Goal: Information Seeking & Learning: Learn about a topic

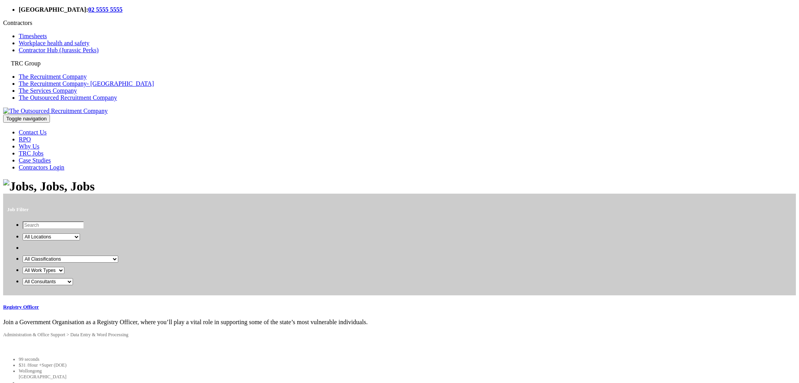
click at [80, 240] on select "All Locations [GEOGRAPHIC_DATA] [GEOGRAPHIC_DATA] [GEOGRAPHIC_DATA] [GEOGRAPHIC…" at bounding box center [51, 237] width 57 height 7
select select "[GEOGRAPHIC_DATA]"
click at [80, 236] on select "All Locations [GEOGRAPHIC_DATA] [GEOGRAPHIC_DATA] [GEOGRAPHIC_DATA] [GEOGRAPHIC…" at bounding box center [51, 237] width 57 height 7
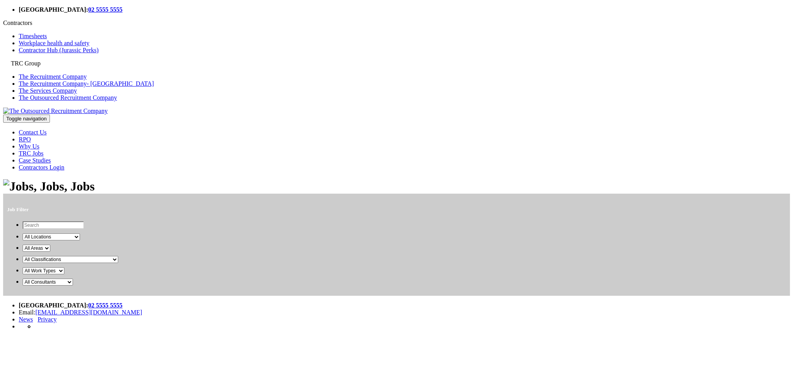
click at [50, 252] on select "All Areas" at bounding box center [37, 248] width 28 height 7
click at [118, 263] on select "All Classifications Information & Communication Technology Administration & Off…" at bounding box center [71, 259] width 96 height 7
select select "Information & Communication Technology"
click at [118, 263] on select "All Classifications Information & Communication Technology Administration & Off…" at bounding box center [71, 259] width 96 height 7
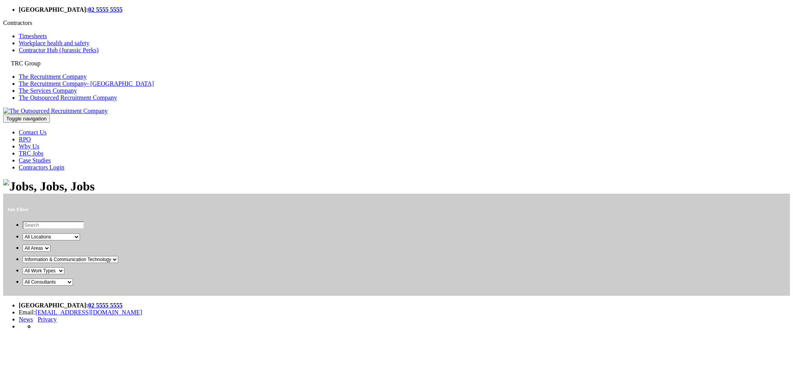
click at [64, 275] on select "All Work Types Contract / Temp Full Time" at bounding box center [44, 271] width 42 height 7
select select "Contract / Temp"
click at [64, 275] on select "All Work Types Contract / Temp Full Time" at bounding box center [44, 271] width 42 height 7
click at [73, 286] on select "All Consultants [PERSON_NAME] - [PERSON_NAME] -" at bounding box center [48, 282] width 50 height 7
select select "[PERSON_NAME] [PERSON_NAME]"
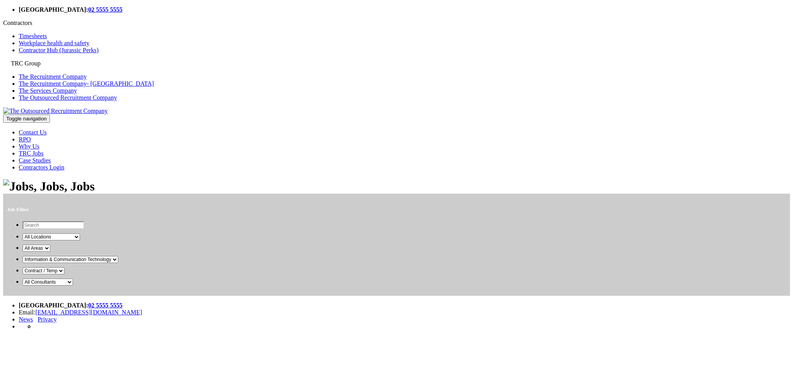
click at [73, 286] on select "All Consultants [PERSON_NAME] - [PERSON_NAME] -" at bounding box center [48, 282] width 50 height 7
click at [64, 275] on select "All Work Types Contract / Temp Full Time" at bounding box center [44, 271] width 42 height 7
select select
click at [64, 275] on select "All Work Types Contract / Temp Full Time" at bounding box center [44, 271] width 42 height 7
click at [118, 263] on select "All Classifications Information & Communication Technology Administration & Off…" at bounding box center [71, 259] width 96 height 7
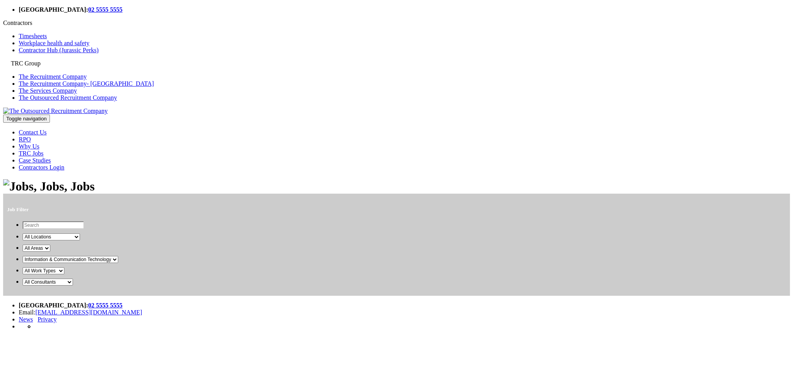
select select
click at [118, 263] on select "All Classifications Information & Communication Technology Administration & Off…" at bounding box center [71, 259] width 96 height 7
click at [50, 252] on select "All Areas" at bounding box center [37, 248] width 28 height 7
click at [80, 241] on select "All Locations [GEOGRAPHIC_DATA] [GEOGRAPHIC_DATA] [GEOGRAPHIC_DATA] [GEOGRAPHIC…" at bounding box center [51, 237] width 57 height 7
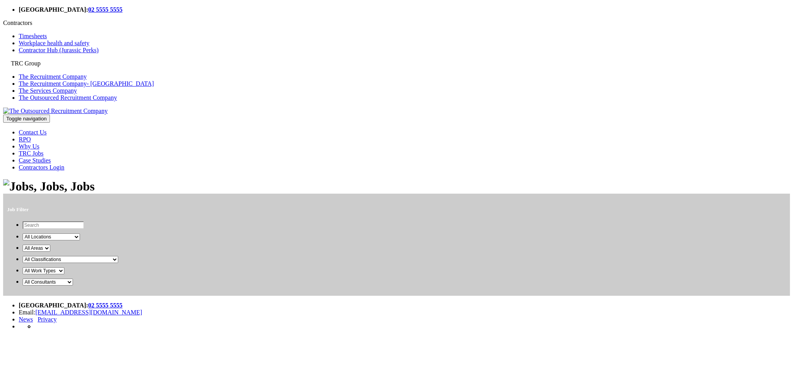
select select
click at [80, 236] on select "All Locations [GEOGRAPHIC_DATA] [GEOGRAPHIC_DATA] [GEOGRAPHIC_DATA] [GEOGRAPHIC…" at bounding box center [51, 237] width 57 height 7
click at [73, 285] on select "All Consultants [PERSON_NAME] - [PERSON_NAME] -" at bounding box center [48, 281] width 50 height 7
select select
click at [73, 285] on select "All Consultants [PERSON_NAME] - [PERSON_NAME] -" at bounding box center [48, 281] width 50 height 7
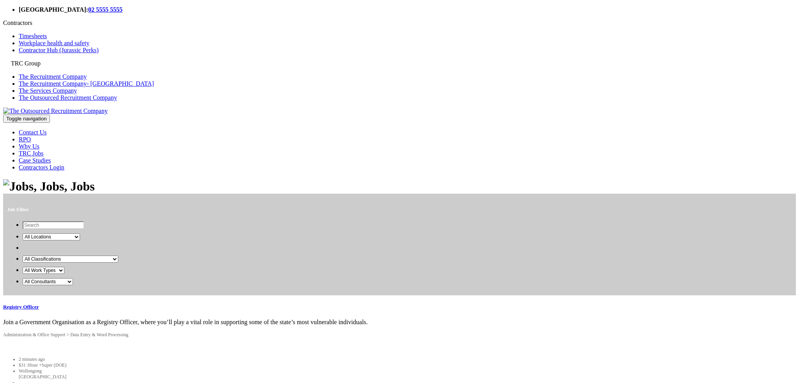
click at [473, 229] on div "Job Filter All Locations [GEOGRAPHIC_DATA] [GEOGRAPHIC_DATA] [GEOGRAPHIC_DATA] …" at bounding box center [399, 286] width 792 height 215
click at [73, 285] on select "All Consultants [PERSON_NAME] - [PERSON_NAME] -" at bounding box center [48, 281] width 50 height 7
select select "[PERSON_NAME] [PERSON_NAME]"
click at [73, 285] on select "All Consultants [PERSON_NAME] - [PERSON_NAME] -" at bounding box center [48, 281] width 50 height 7
click at [420, 248] on div "Job Filter All Locations Melbourne Canberra North Sydney Sydney CBD Brisbane So…" at bounding box center [399, 286] width 792 height 215
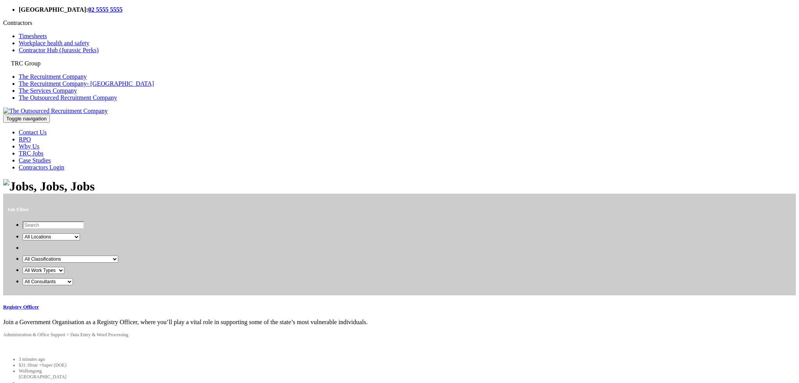
click at [406, 235] on div "Job Filter All Locations Melbourne Canberra North Sydney Sydney CBD Brisbane So…" at bounding box center [399, 286] width 792 height 215
